Goal: Transaction & Acquisition: Purchase product/service

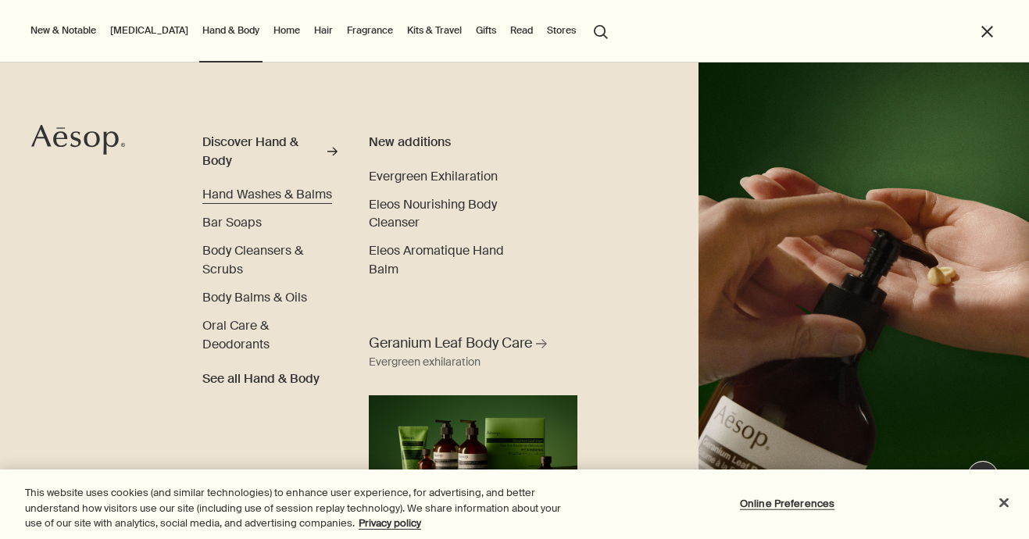
click at [259, 187] on span "Hand Washes & Balms" at bounding box center [267, 194] width 130 height 16
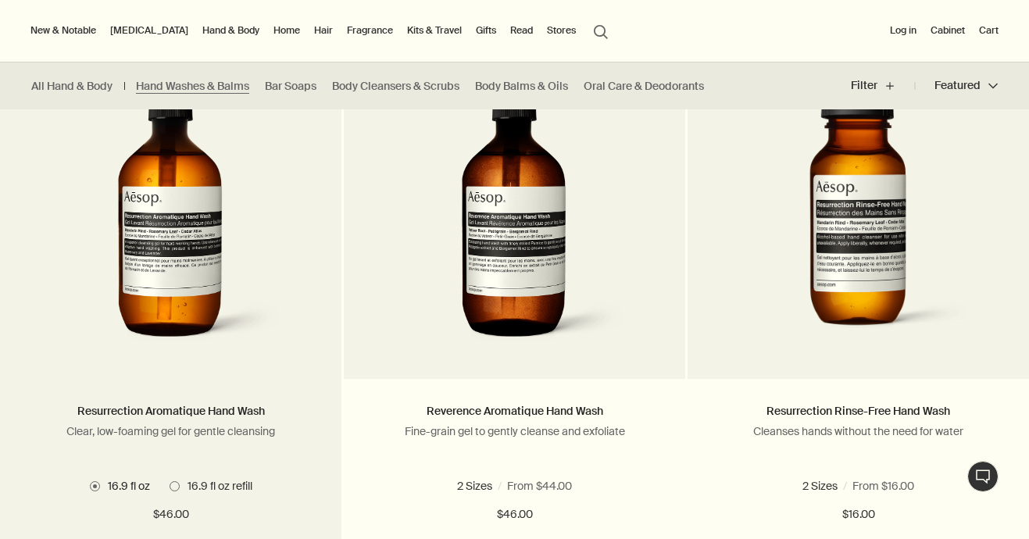
scroll to position [1007, 0]
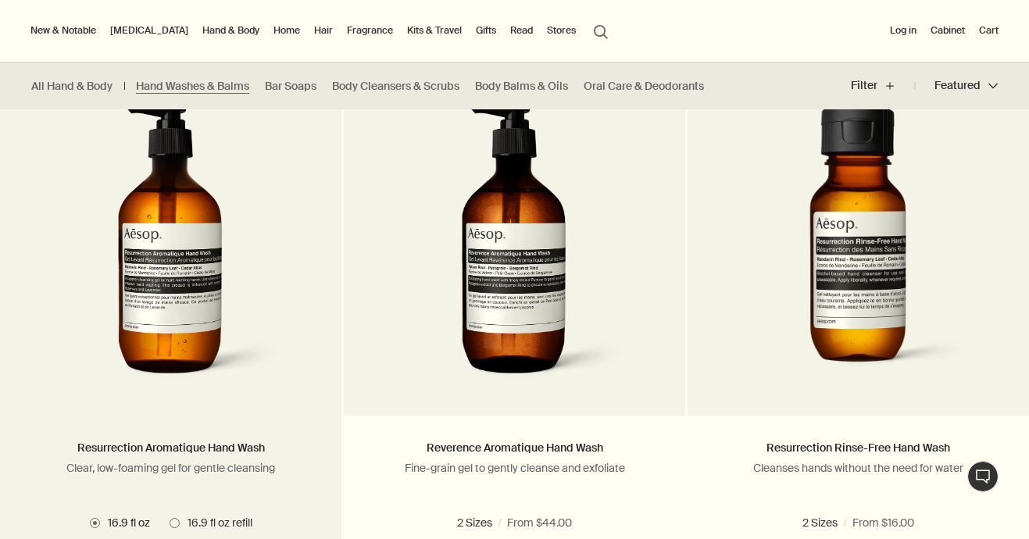
click at [237, 304] on img at bounding box center [171, 247] width 234 height 289
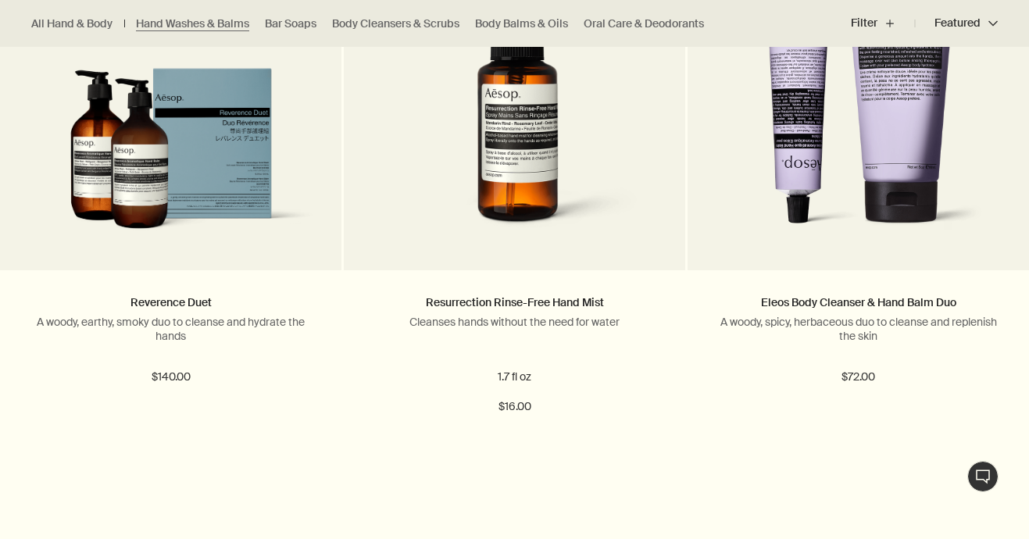
scroll to position [1940, 0]
